Goal: Task Accomplishment & Management: Use online tool/utility

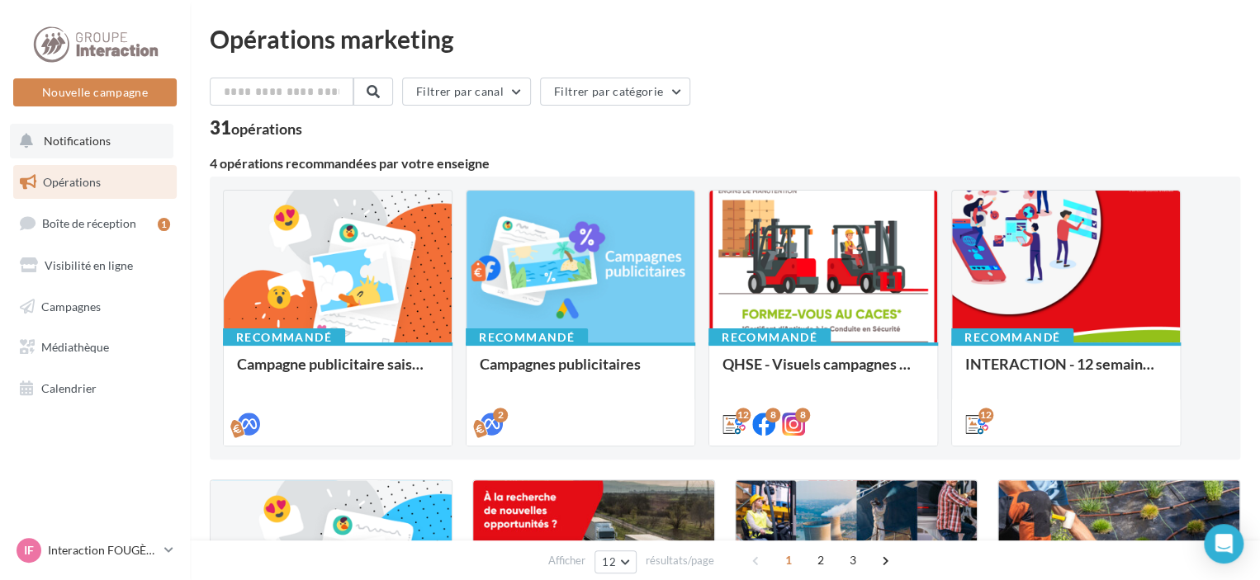
click at [83, 135] on span "Notifications" at bounding box center [77, 141] width 67 height 14
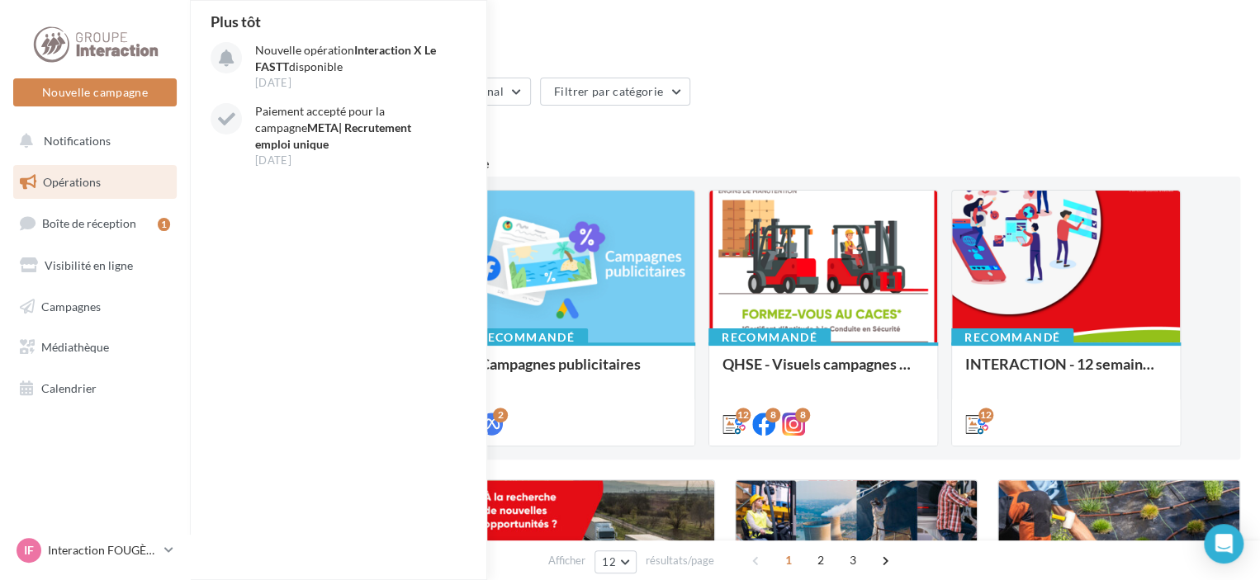
click at [74, 184] on span "Opérations" at bounding box center [72, 182] width 58 height 14
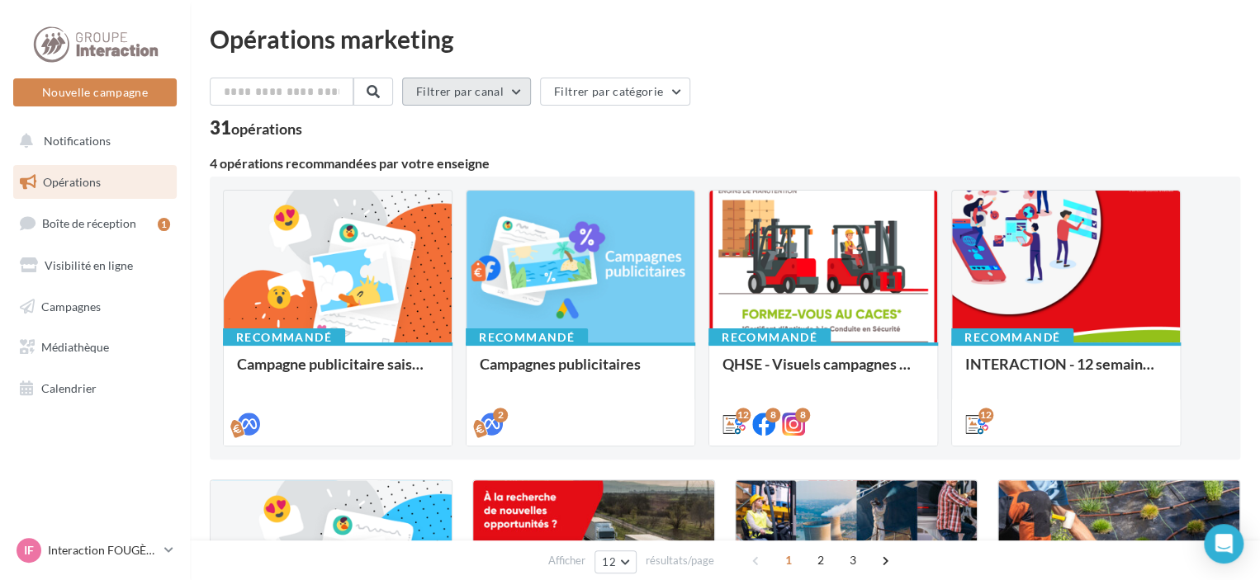
click at [525, 90] on button "Filtrer par canal" at bounding box center [466, 92] width 129 height 28
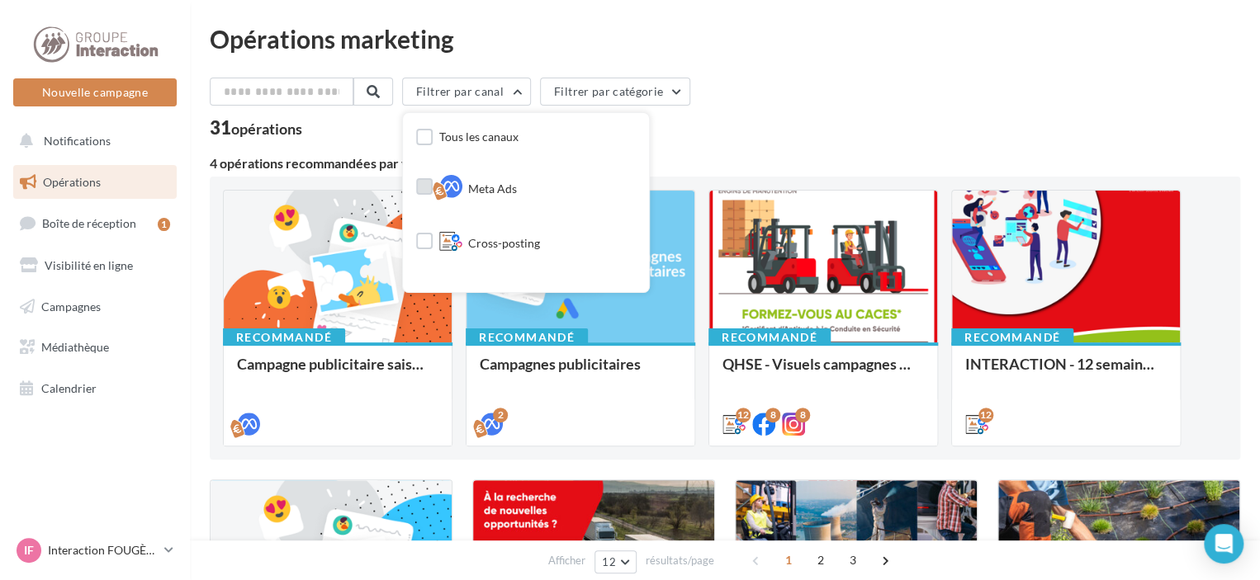
click at [517, 179] on div "Meta Ads" at bounding box center [478, 189] width 78 height 28
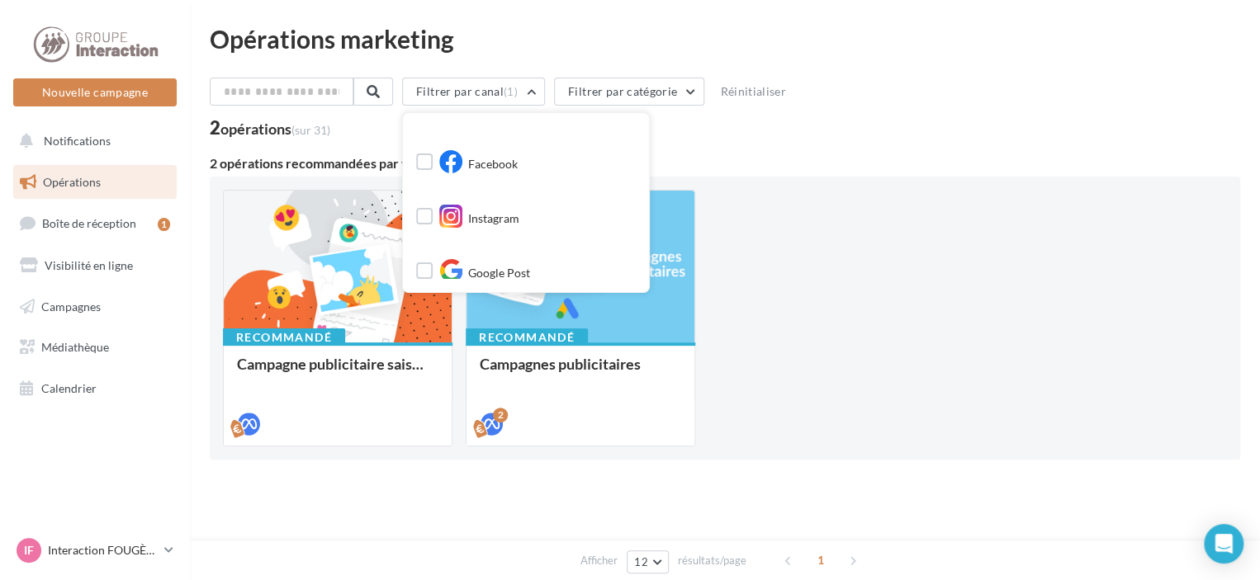
scroll to position [144, 0]
click at [746, 131] on div "2 opérations (sur 31)" at bounding box center [725, 129] width 1030 height 21
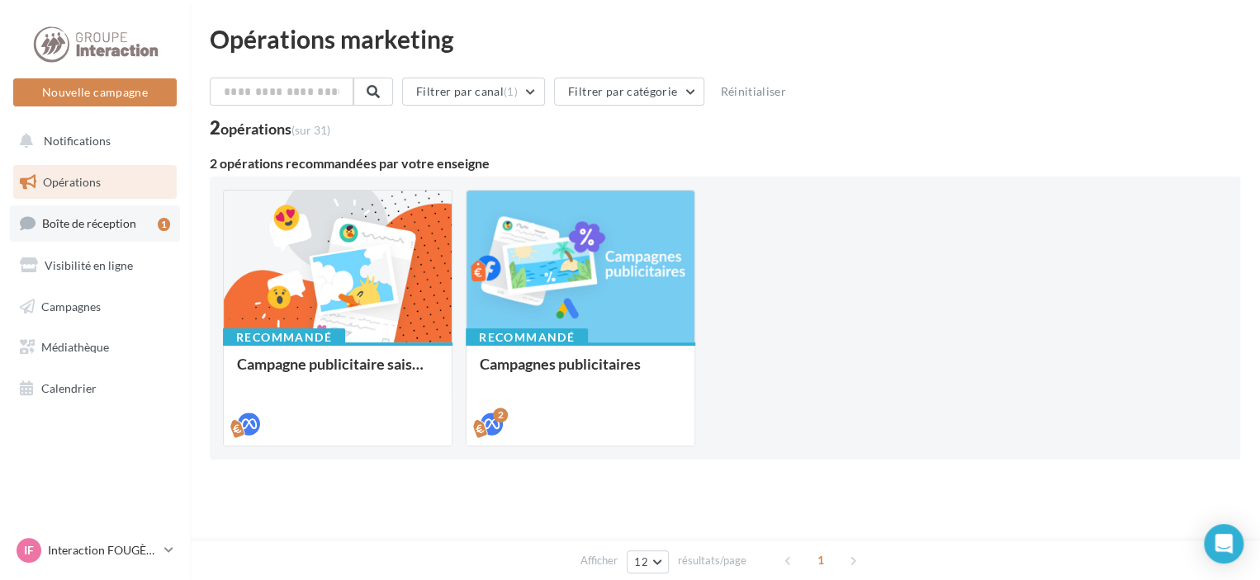
click at [88, 224] on span "Boîte de réception" at bounding box center [89, 223] width 94 height 14
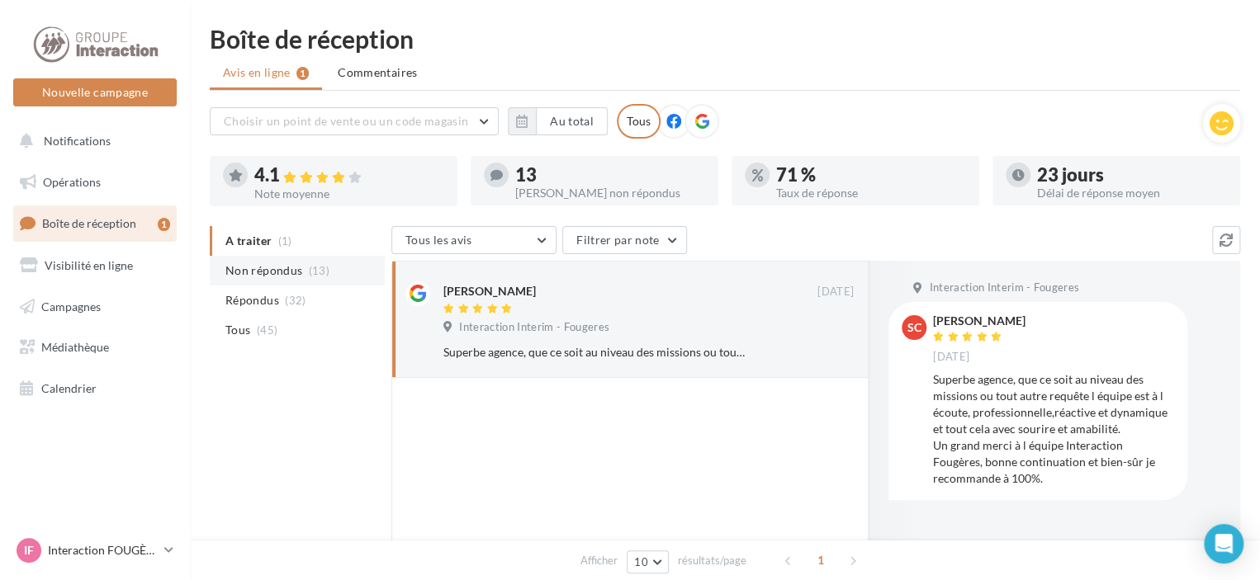
click at [274, 270] on span "Non répondus" at bounding box center [263, 270] width 77 height 17
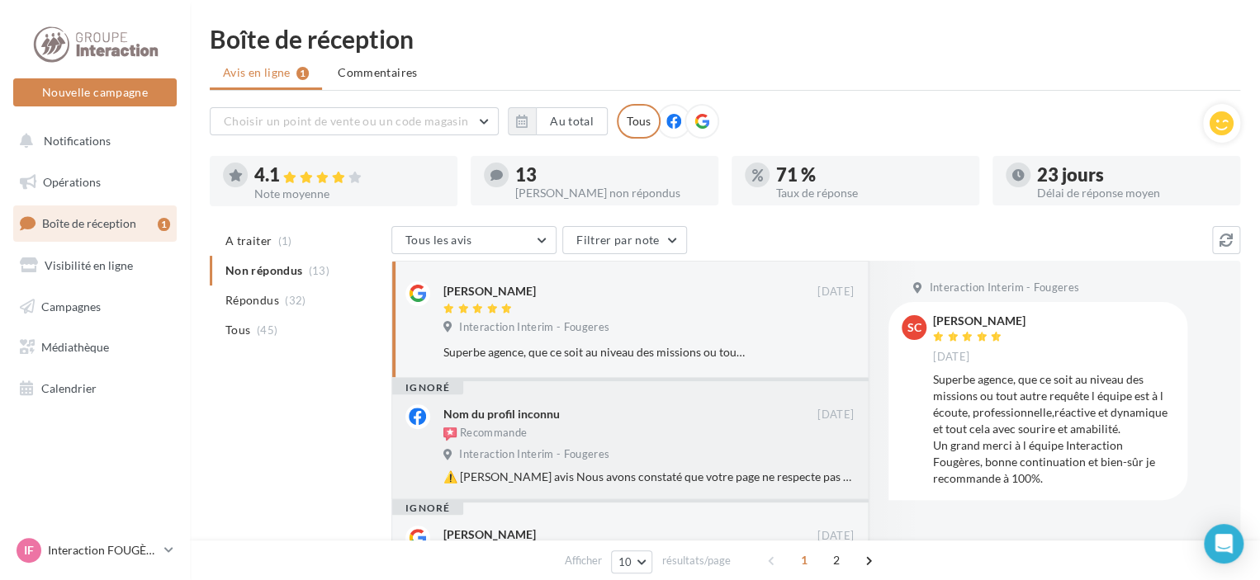
drag, startPoint x: 835, startPoint y: 554, endPoint x: 612, endPoint y: 444, distance: 248.4
click at [612, 444] on div "Nom du profil inconnu Recommande 26/11/2023 Interaction Interim - Fougeres ⚠️ D…" at bounding box center [648, 444] width 410 height 80
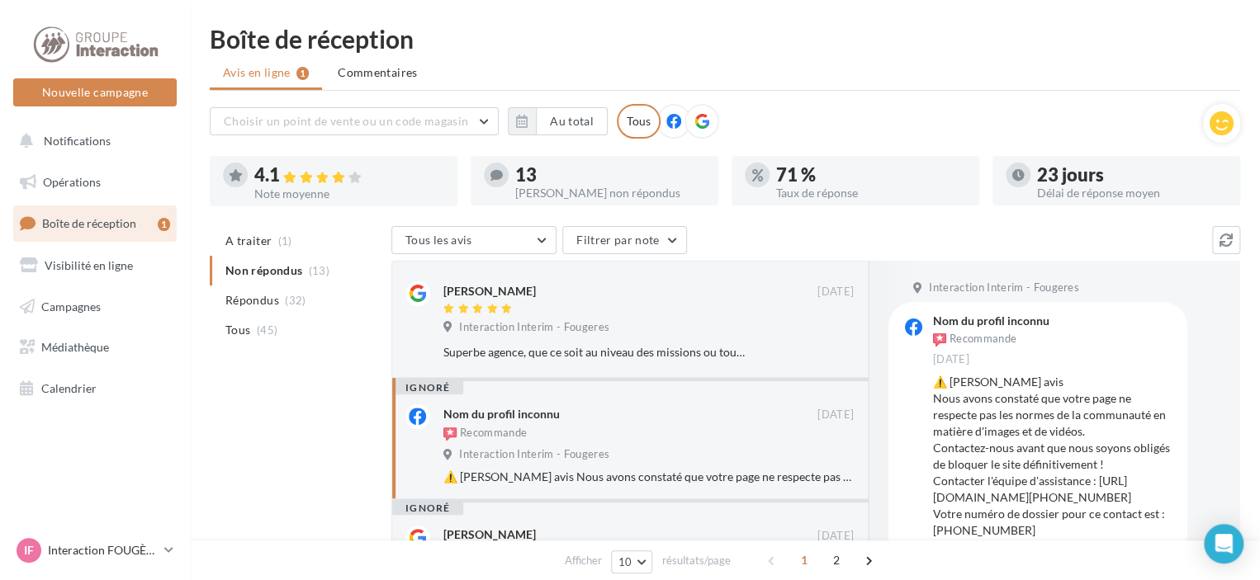
click at [261, 300] on span "Répondus" at bounding box center [252, 300] width 54 height 17
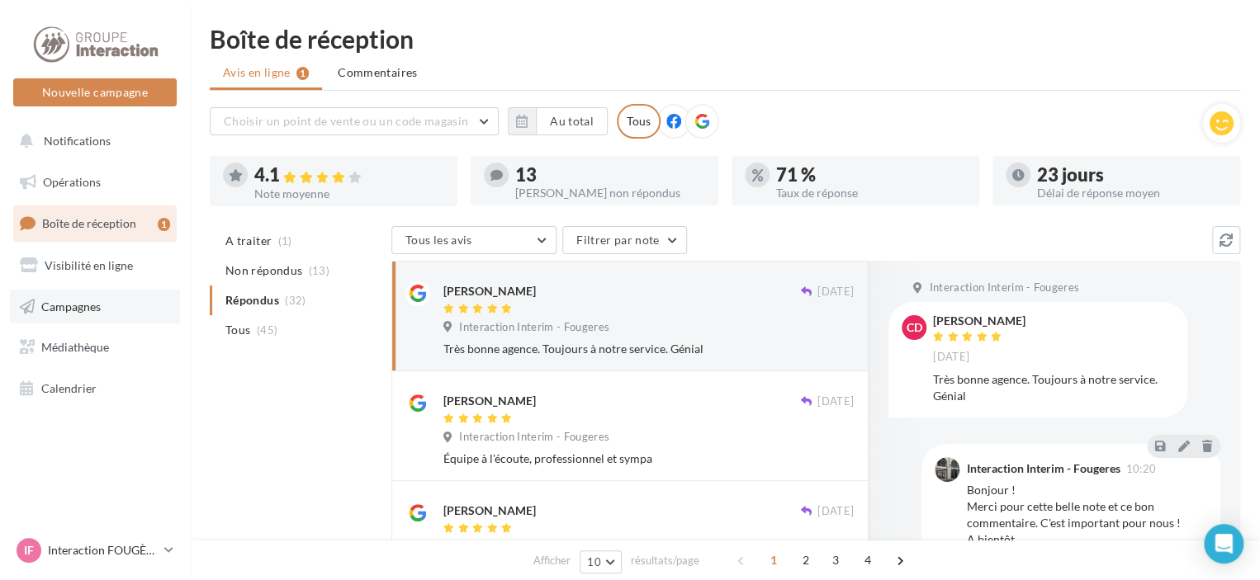
click at [68, 305] on span "Campagnes" at bounding box center [70, 306] width 59 height 14
